Goal: Transaction & Acquisition: Book appointment/travel/reservation

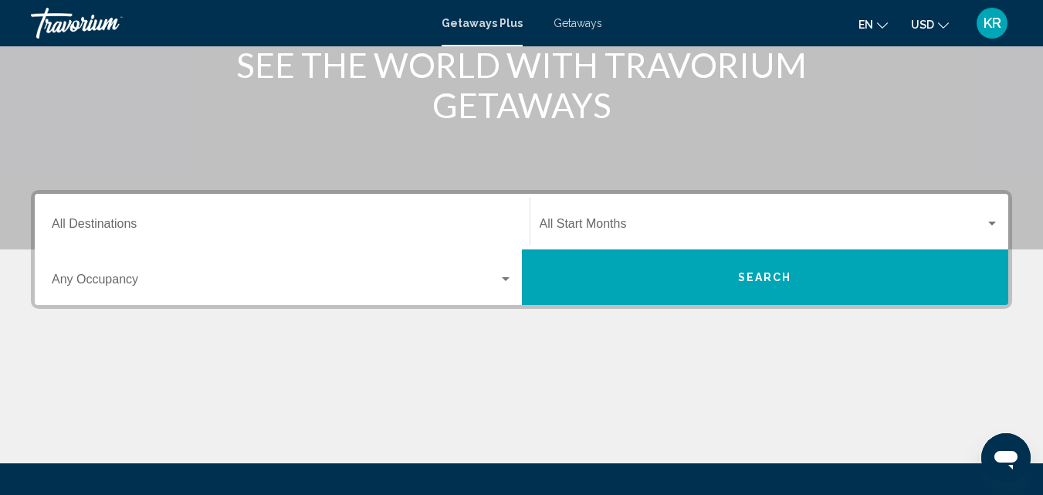
scroll to position [232, 0]
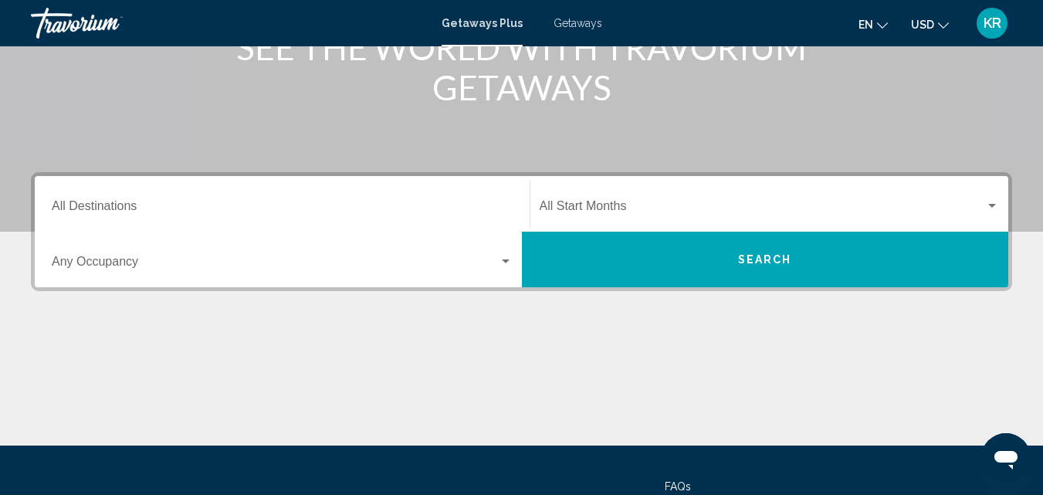
click at [982, 36] on div "KR" at bounding box center [991, 23] width 31 height 31
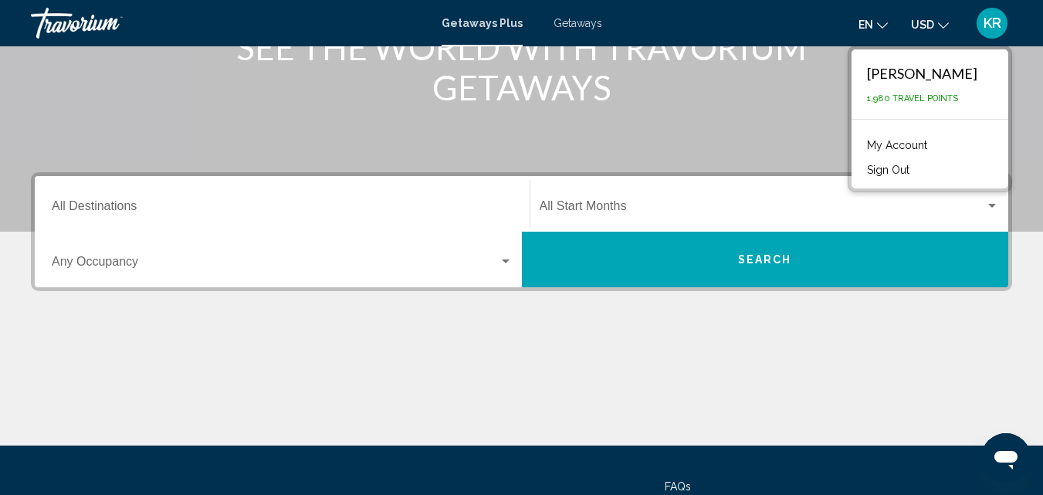
click at [908, 141] on link "My Account" at bounding box center [897, 145] width 76 height 20
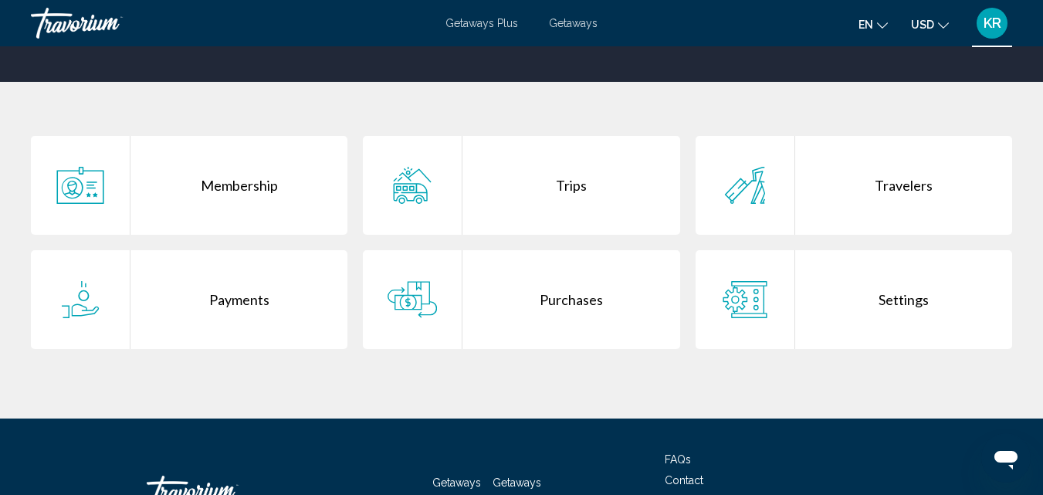
scroll to position [375, 0]
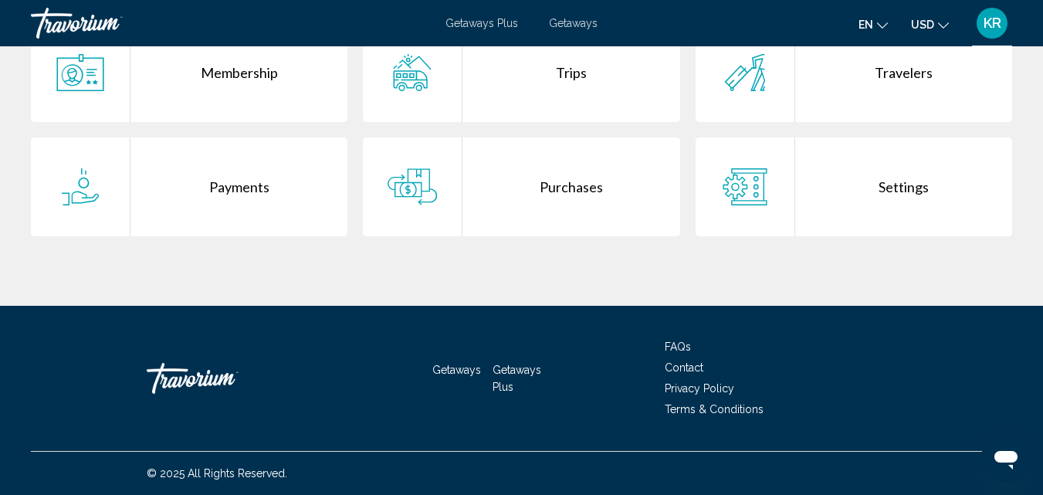
click at [549, 174] on div "Purchases" at bounding box center [570, 186] width 217 height 99
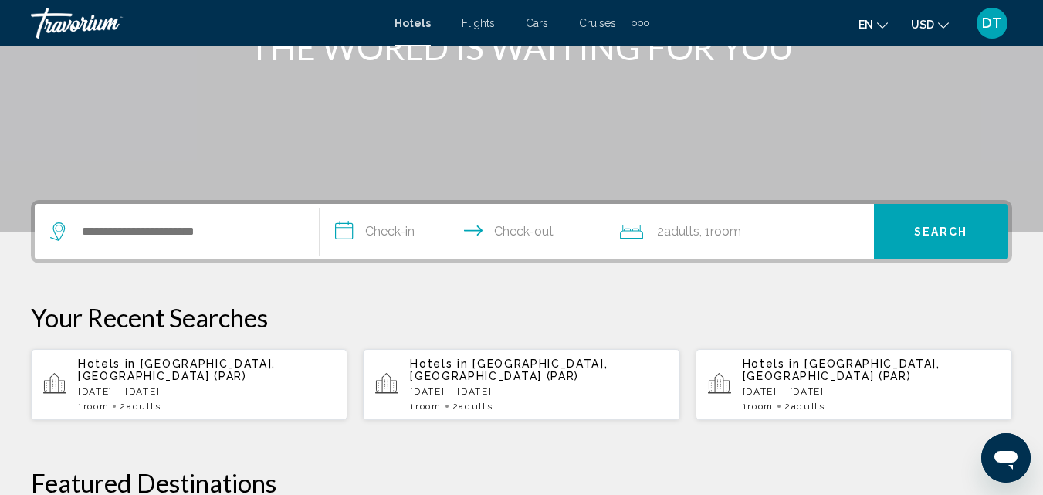
scroll to position [386, 0]
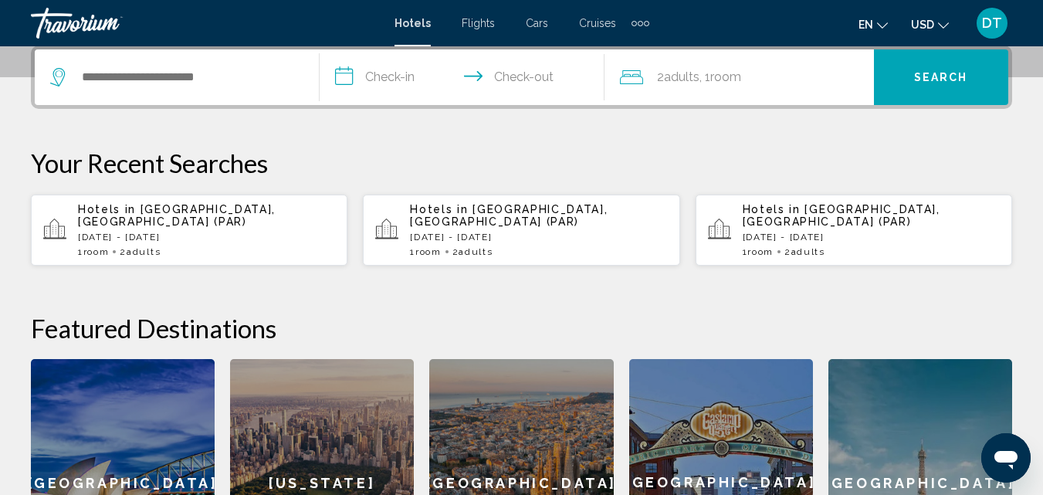
click at [138, 232] on p "Wed, 24 Dec - Tue, 30 Dec" at bounding box center [206, 237] width 257 height 11
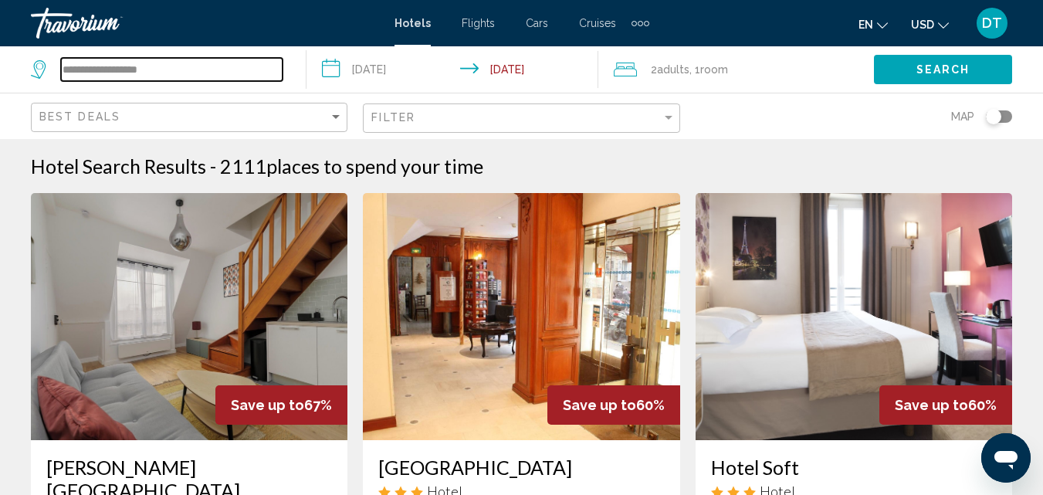
click at [207, 72] on input "**********" at bounding box center [172, 69] width 222 height 23
drag, startPoint x: 207, startPoint y: 72, endPoint x: 16, endPoint y: 72, distance: 190.6
click at [16, 72] on app-destination-search "**********" at bounding box center [153, 69] width 306 height 46
type input "*"
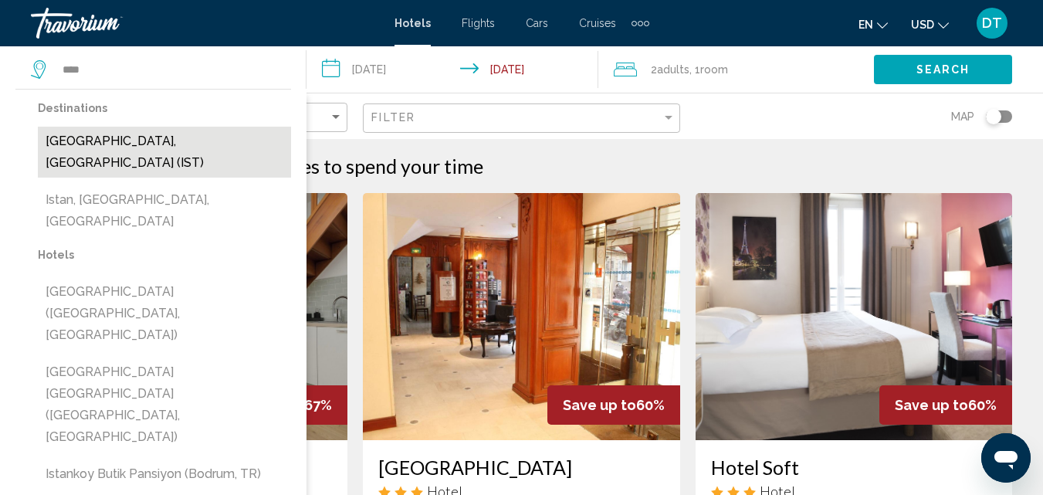
click at [93, 140] on button "Istanbul, Turkey (IST)" at bounding box center [164, 152] width 253 height 51
type input "**********"
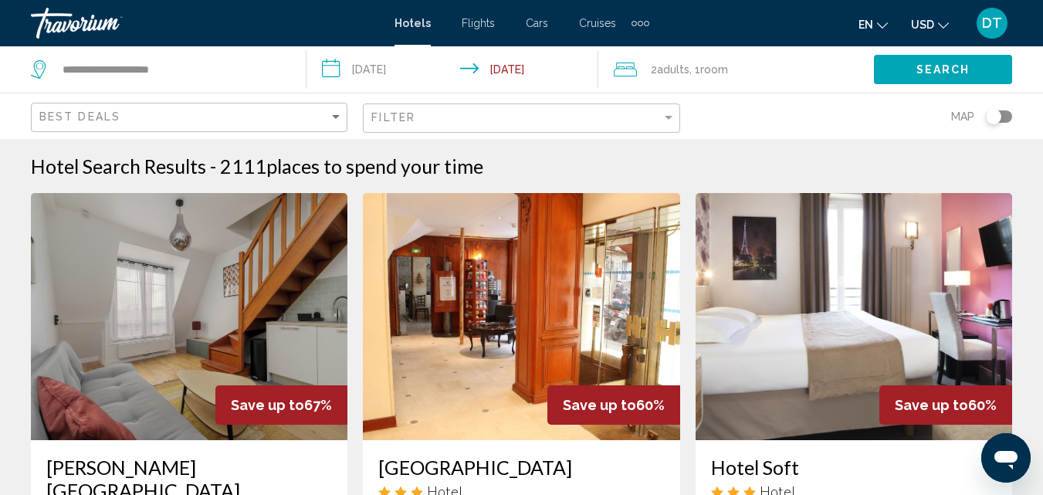
click at [941, 77] on button "Search" at bounding box center [943, 69] width 138 height 29
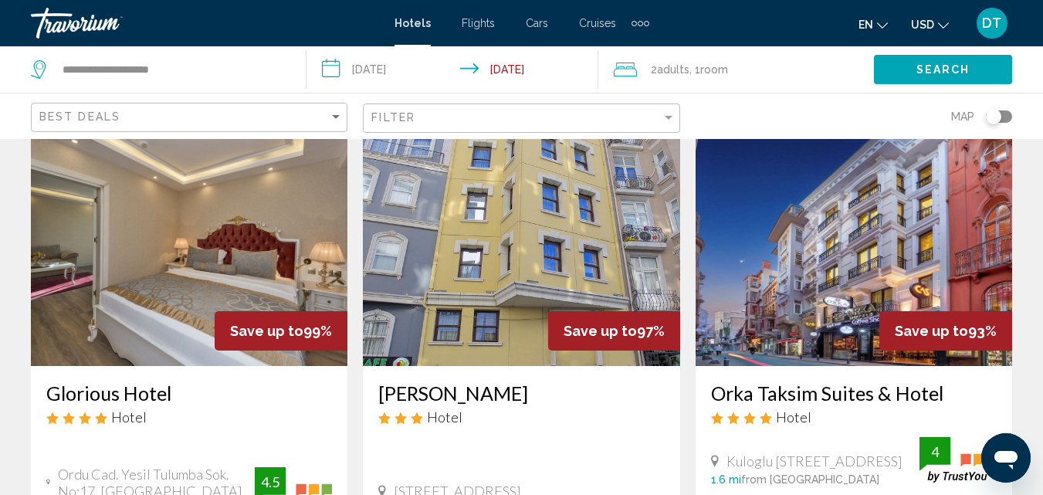
scroll to position [154, 0]
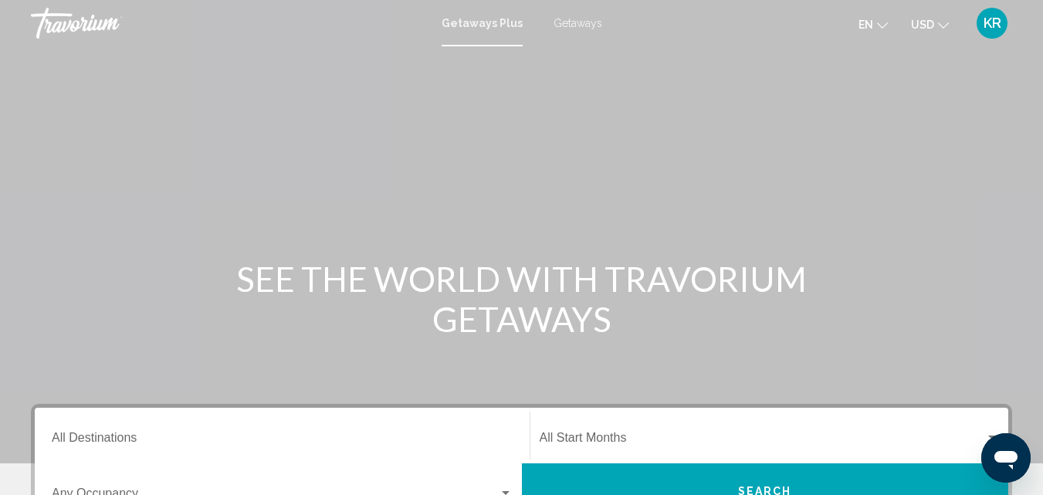
click at [1006, 23] on div "KR" at bounding box center [991, 23] width 31 height 31
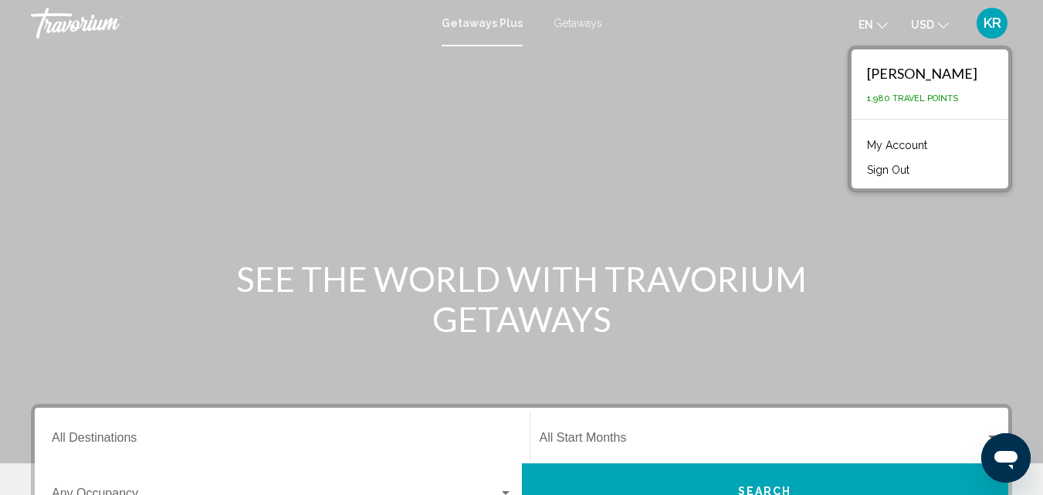
click at [911, 145] on link "My Account" at bounding box center [897, 145] width 76 height 20
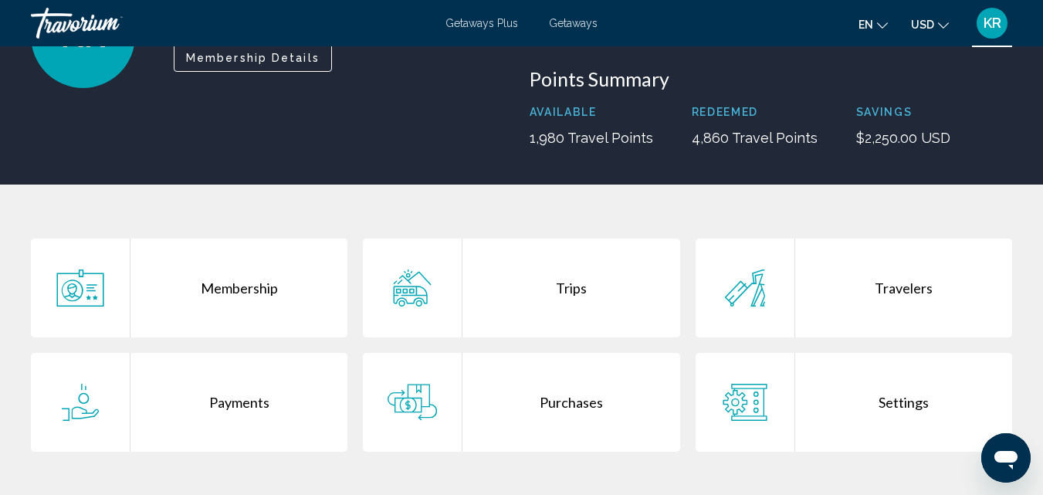
scroll to position [309, 0]
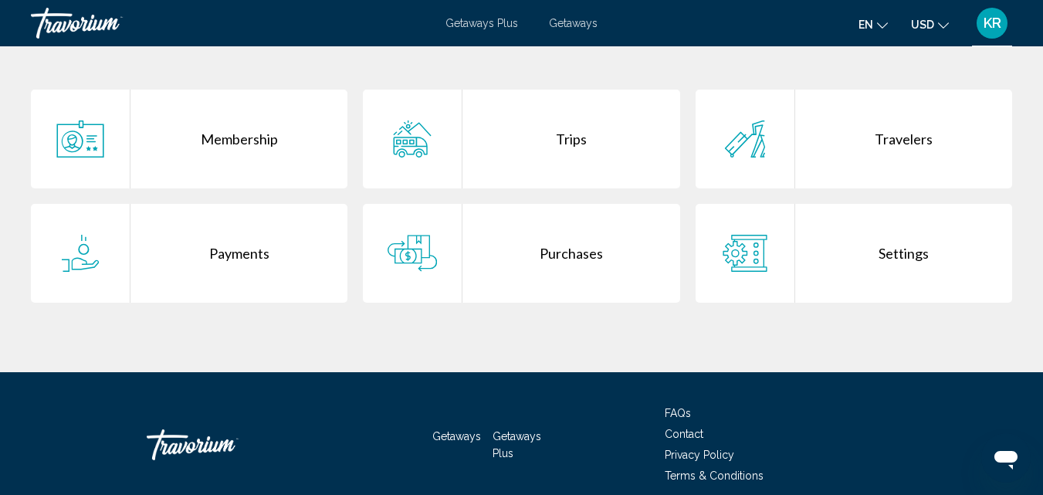
click at [551, 225] on div "Purchases" at bounding box center [570, 253] width 217 height 99
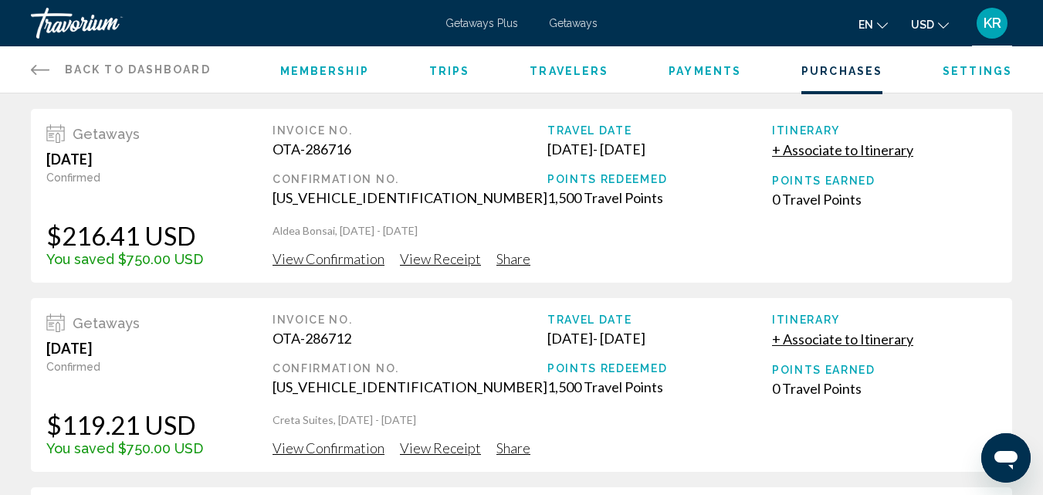
click at [344, 258] on span "View Confirmation" at bounding box center [328, 258] width 112 height 17
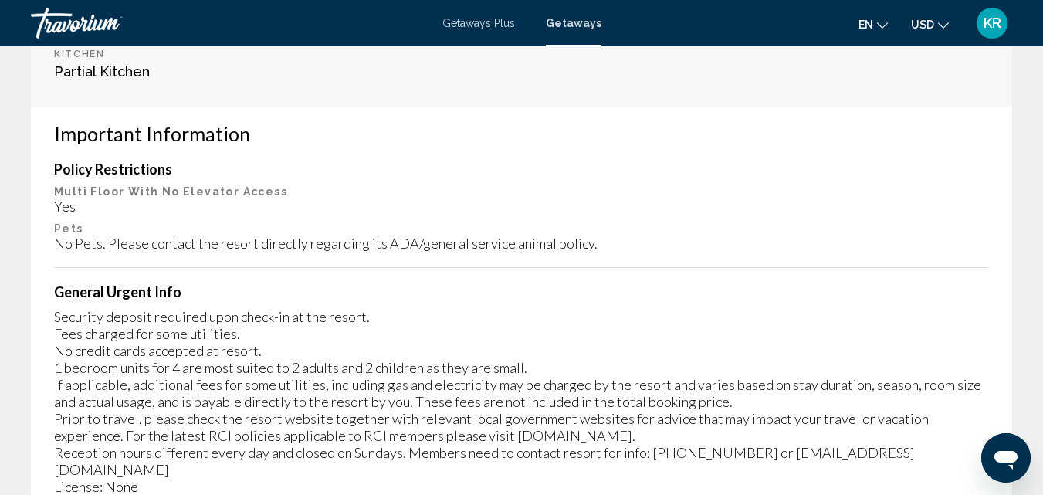
scroll to position [695, 0]
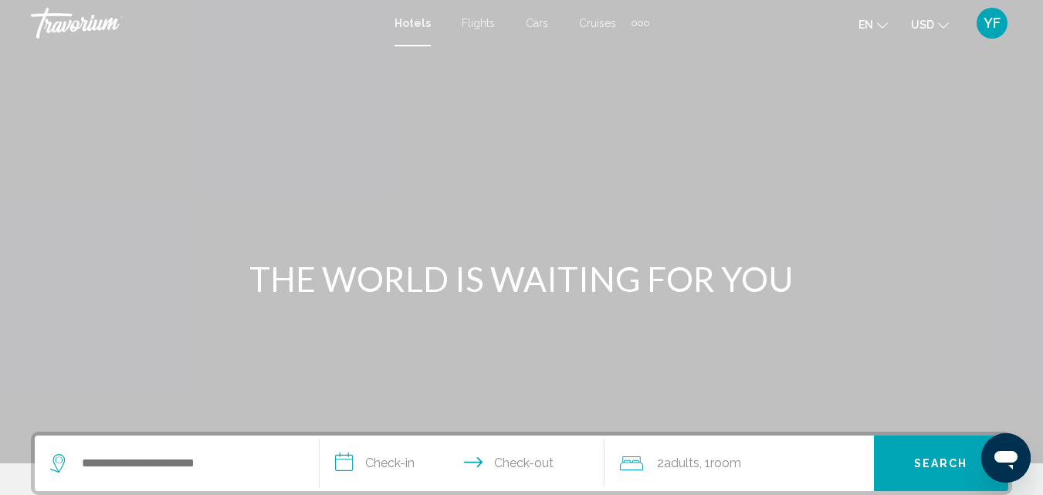
click at [994, 29] on span "YF" at bounding box center [991, 22] width 17 height 15
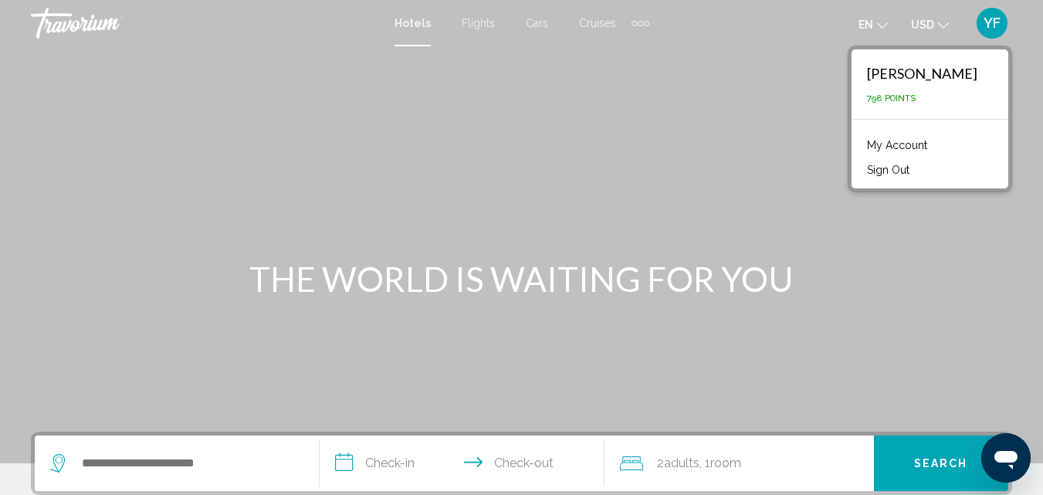
click at [933, 147] on link "My Account" at bounding box center [897, 145] width 76 height 20
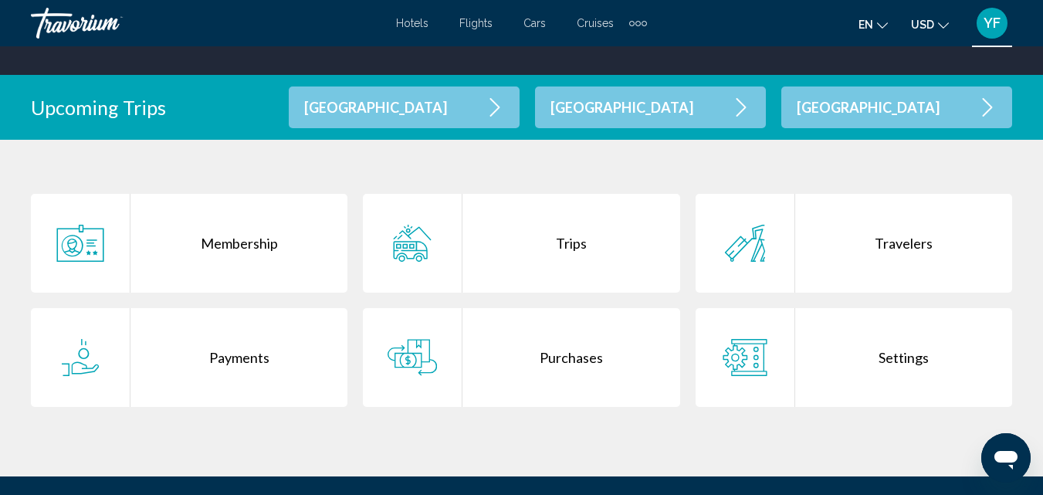
scroll to position [386, 0]
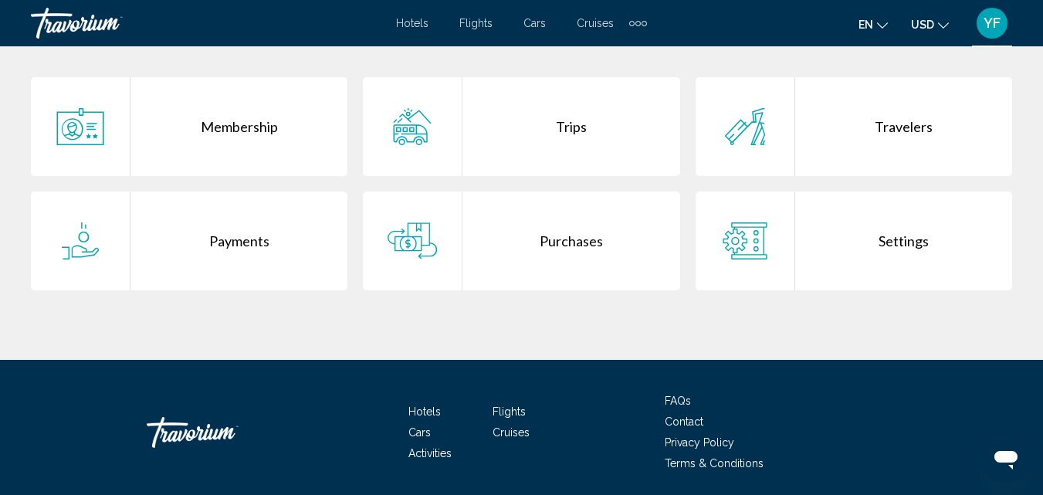
click at [559, 237] on div "Purchases" at bounding box center [570, 240] width 217 height 99
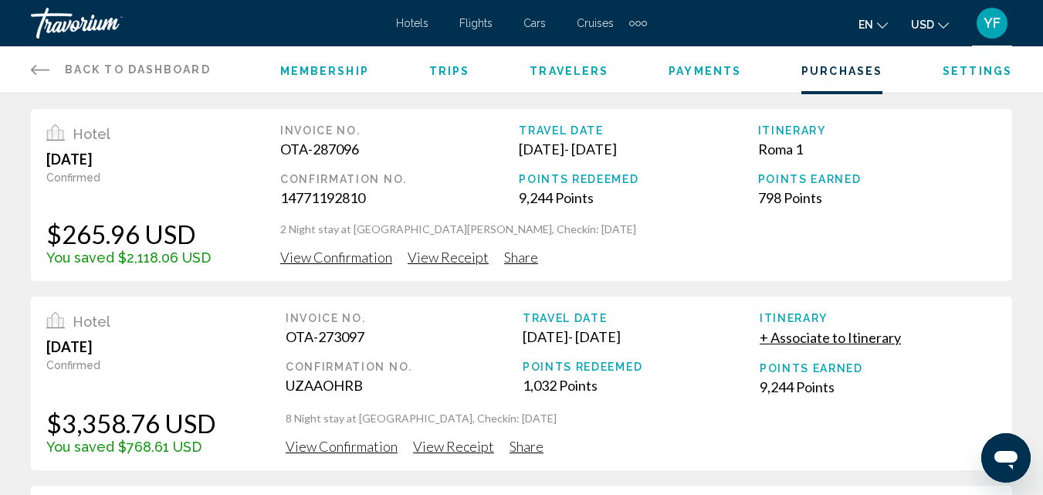
click at [340, 152] on div "OTA-287096" at bounding box center [399, 148] width 238 height 17
click at [324, 261] on span "View Confirmation" at bounding box center [336, 257] width 112 height 17
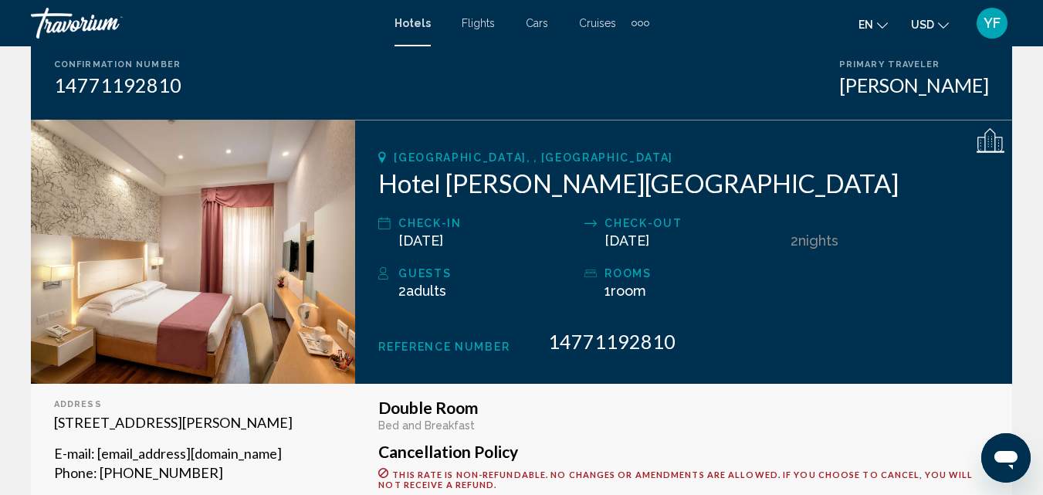
scroll to position [154, 0]
